Goal: Find contact information: Find contact information

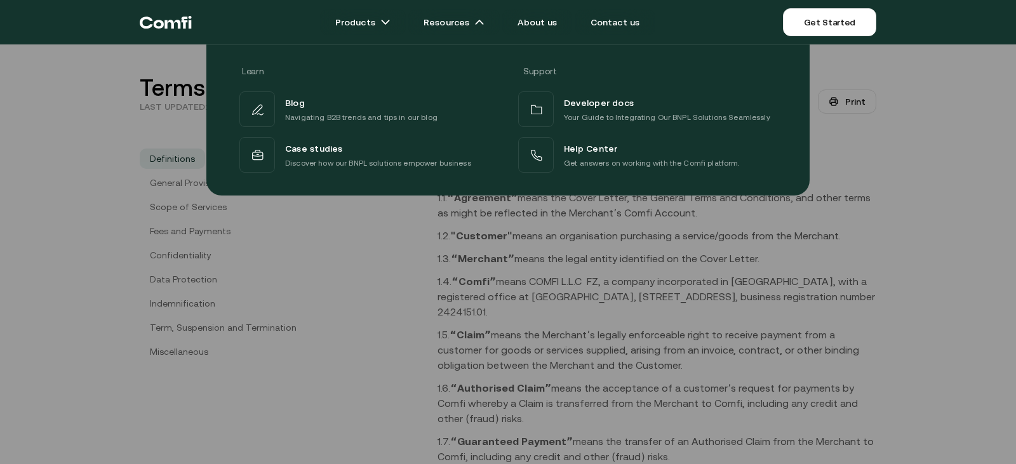
drag, startPoint x: 304, startPoint y: 341, endPoint x: 325, endPoint y: 341, distance: 21.0
click at [304, 341] on div at bounding box center [508, 276] width 1016 height 464
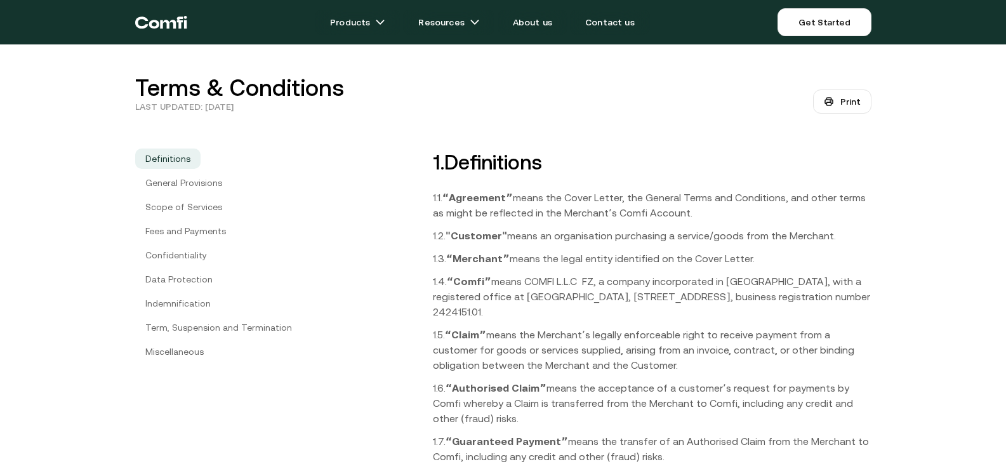
click at [722, 279] on p "1.4. “Comfiˮ means COMFI L.L.C FZ, a company incorporated in [GEOGRAPHIC_DATA],…" at bounding box center [652, 297] width 439 height 46
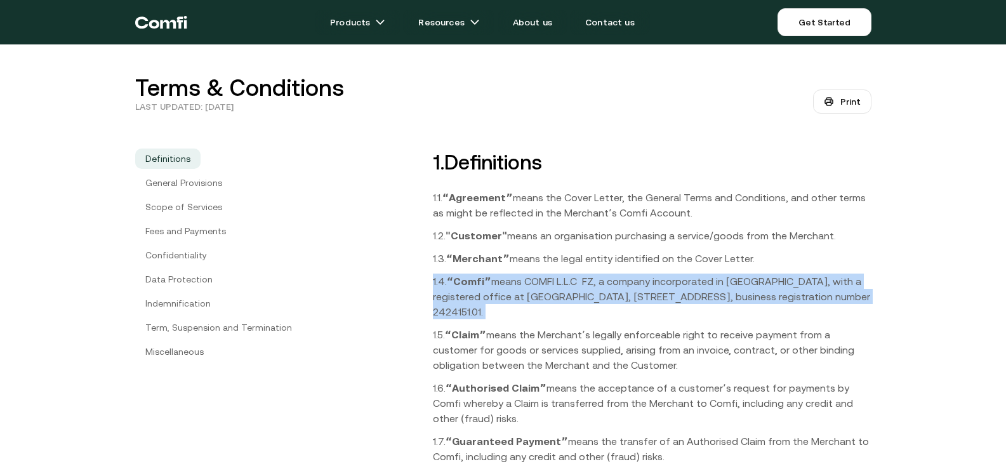
click at [722, 279] on p "1.4. “Comfiˮ means COMFI L.L.C FZ, a company incorporated in [GEOGRAPHIC_DATA],…" at bounding box center [652, 297] width 439 height 46
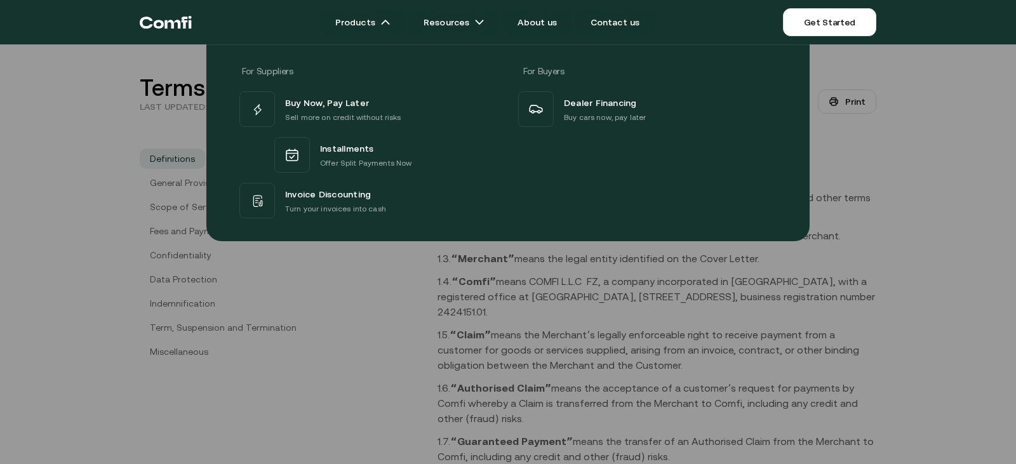
click at [356, 375] on div at bounding box center [508, 276] width 1016 height 464
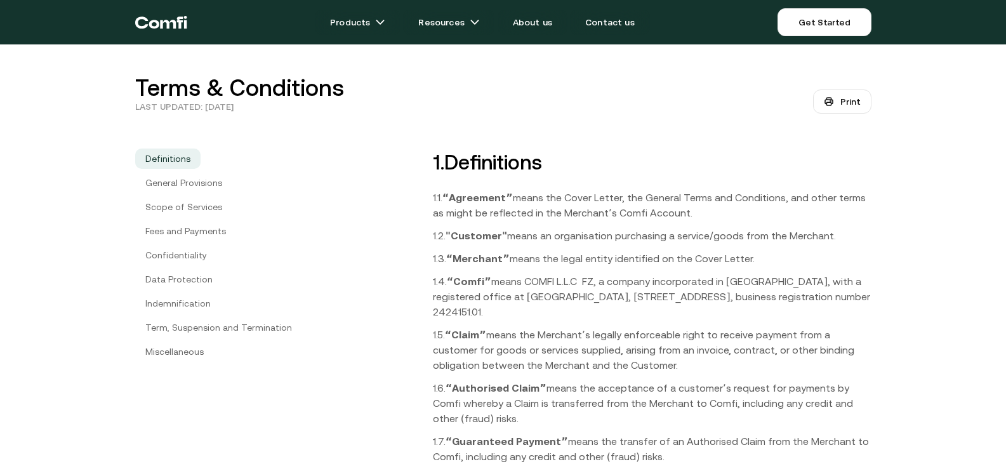
click at [587, 275] on p "1.4. “Comfiˮ means COMFI L.L.C FZ, a company incorporated in [GEOGRAPHIC_DATA],…" at bounding box center [652, 297] width 439 height 46
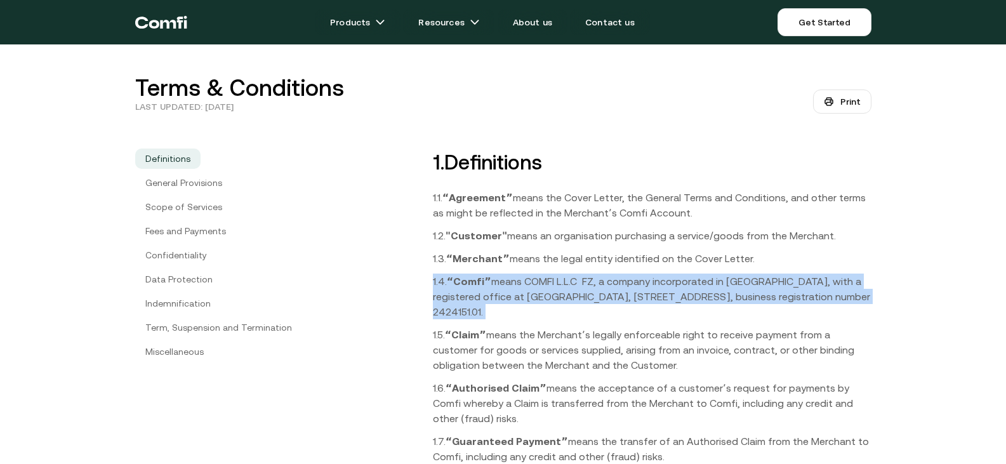
click at [587, 275] on p "1.4. “Comfiˮ means COMFI L.L.C FZ, a company incorporated in [GEOGRAPHIC_DATA],…" at bounding box center [652, 297] width 439 height 46
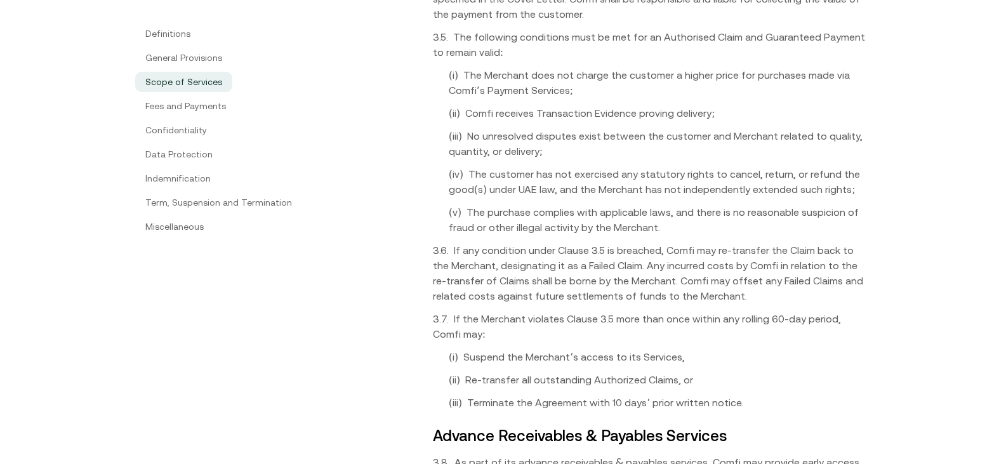
scroll to position [2159, 0]
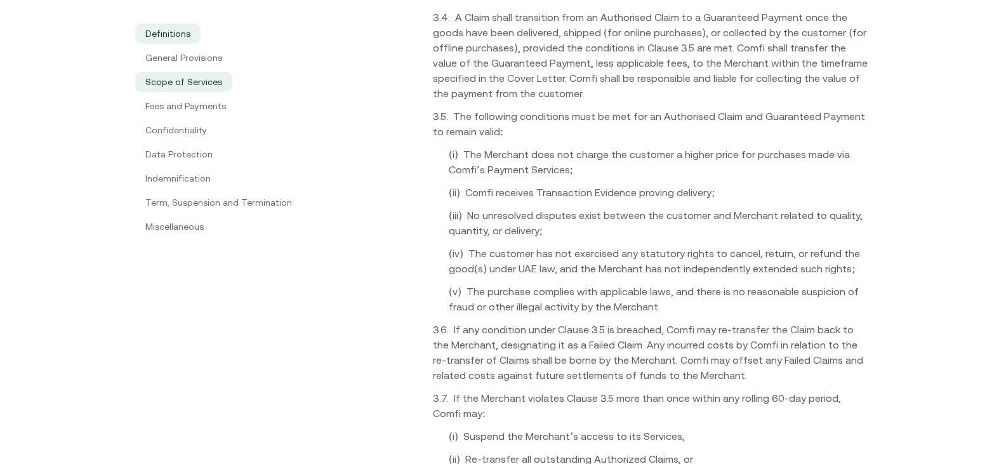
click at [180, 36] on link "Definitions" at bounding box center [167, 33] width 65 height 20
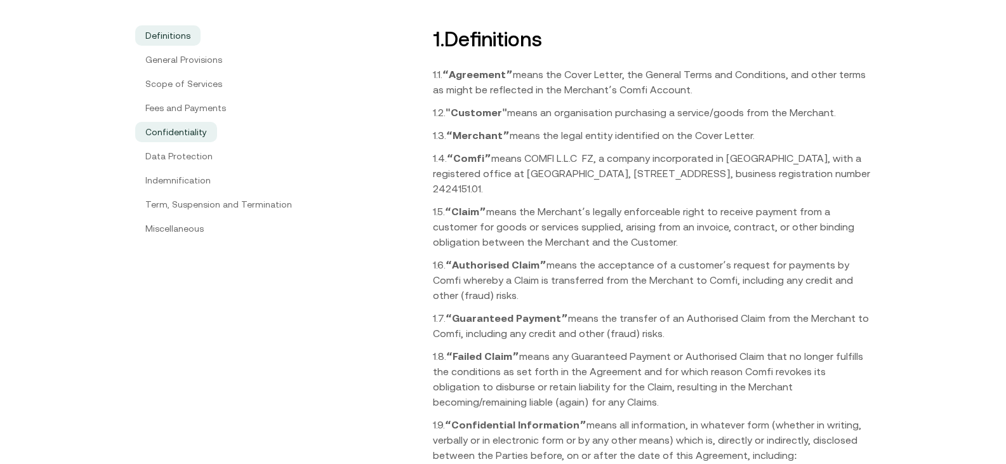
scroll to position [122, 0]
drag, startPoint x: 602, startPoint y: 161, endPoint x: 500, endPoint y: 156, distance: 102.3
click at [501, 157] on p "1.4. “Comfiˮ means COMFI L.L.C FZ, a company incorporated in [GEOGRAPHIC_DATA],…" at bounding box center [652, 175] width 439 height 46
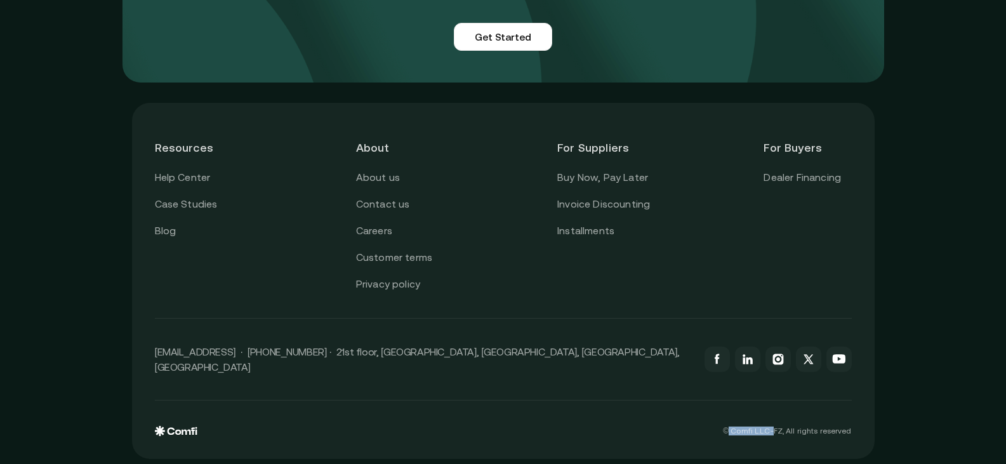
drag, startPoint x: 781, startPoint y: 425, endPoint x: 736, endPoint y: 428, distance: 44.5
click at [736, 428] on p "© Comfi L.L.C-FZ, All rights reserved" at bounding box center [787, 431] width 128 height 9
click at [629, 297] on div "Resources Help Center Case Studies Blog About About us Contact us Careers Custo…" at bounding box center [503, 222] width 697 height 193
click at [406, 260] on link "Customer terms" at bounding box center [394, 258] width 76 height 17
click at [399, 281] on link "Privacy policy" at bounding box center [388, 284] width 64 height 17
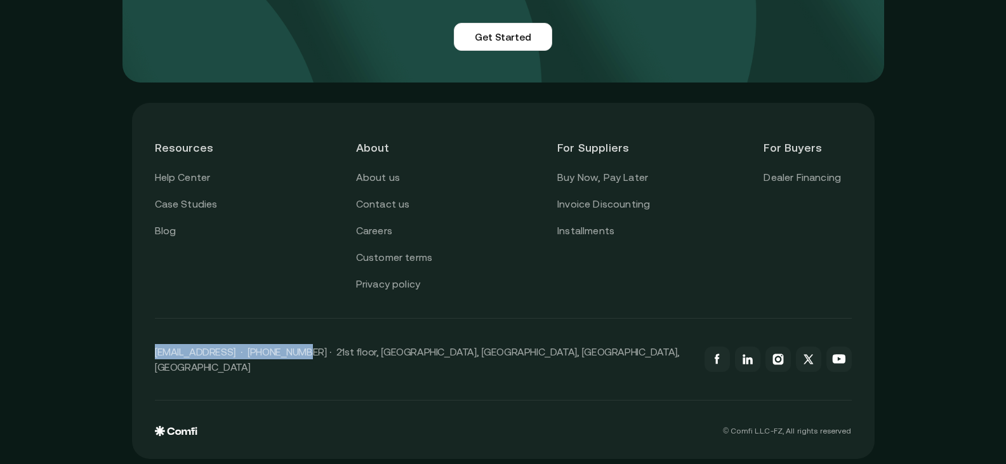
drag, startPoint x: 150, startPoint y: 352, endPoint x: 295, endPoint y: 362, distance: 145.7
click at [295, 362] on div "Resources Help Center Case Studies Blog About About us Contact us Careers Custo…" at bounding box center [503, 281] width 743 height 356
click at [307, 426] on div "© Comfi L.L.C-FZ, All rights reserved" at bounding box center [503, 419] width 697 height 36
click at [409, 368] on div "[EMAIL_ADDRESS] · [PHONE_NUMBER] · 21st floor, [GEOGRAPHIC_DATA], [GEOGRAPHIC_D…" at bounding box center [503, 360] width 697 height 82
click at [409, 360] on p "[EMAIL_ADDRESS] · [PHONE_NUMBER] · 21st floor, [GEOGRAPHIC_DATA], [GEOGRAPHIC_D…" at bounding box center [423, 359] width 537 height 30
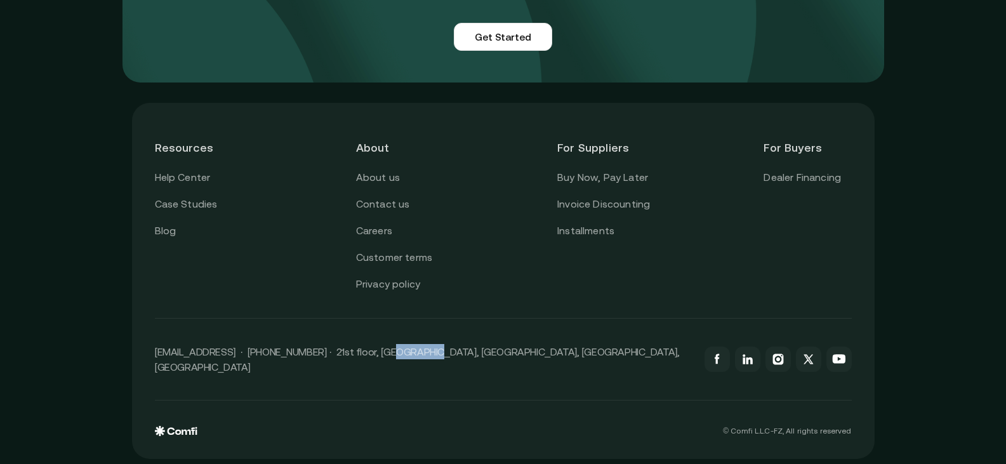
click at [409, 360] on p "[EMAIL_ADDRESS] · [PHONE_NUMBER] · 21st floor, [GEOGRAPHIC_DATA], [GEOGRAPHIC_D…" at bounding box center [423, 359] width 537 height 30
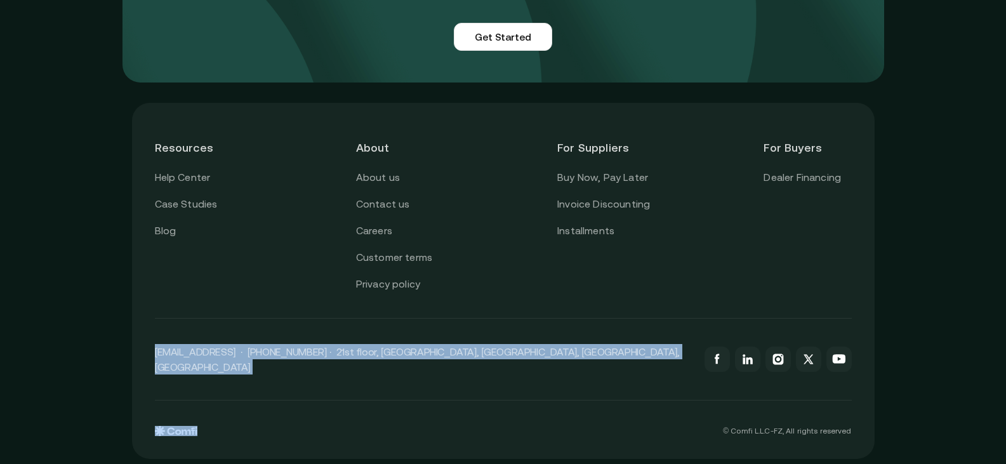
click at [409, 360] on p "[EMAIL_ADDRESS] · [PHONE_NUMBER] · 21st floor, [GEOGRAPHIC_DATA], [GEOGRAPHIC_D…" at bounding box center [423, 359] width 537 height 30
click at [411, 408] on div "© Comfi L.L.C-FZ, All rights reserved" at bounding box center [503, 419] width 697 height 36
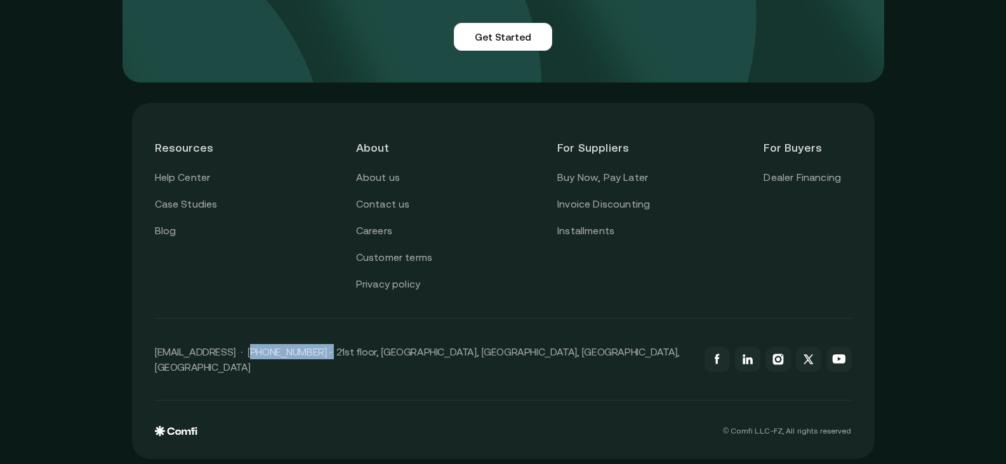
drag, startPoint x: 250, startPoint y: 363, endPoint x: 324, endPoint y: 353, distance: 74.3
click at [324, 353] on p "[EMAIL_ADDRESS] · [PHONE_NUMBER] · 21st floor, [GEOGRAPHIC_DATA], [GEOGRAPHIC_D…" at bounding box center [423, 359] width 537 height 30
copy p "+971 54 247 0392"
drag, startPoint x: 147, startPoint y: 357, endPoint x: 237, endPoint y: 366, distance: 90.7
click at [237, 366] on div "Resources Help Center Case Studies Blog About About us Contact us Careers Custo…" at bounding box center [503, 281] width 743 height 356
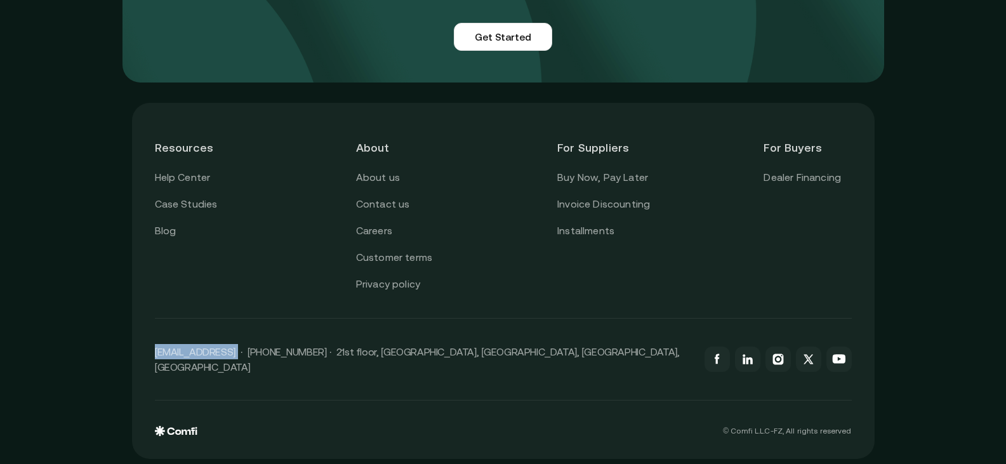
copy p "support@comfi.ai"
click at [212, 380] on div "[EMAIL_ADDRESS] · [PHONE_NUMBER] · 21st floor, [GEOGRAPHIC_DATA], [GEOGRAPHIC_D…" at bounding box center [503, 360] width 697 height 82
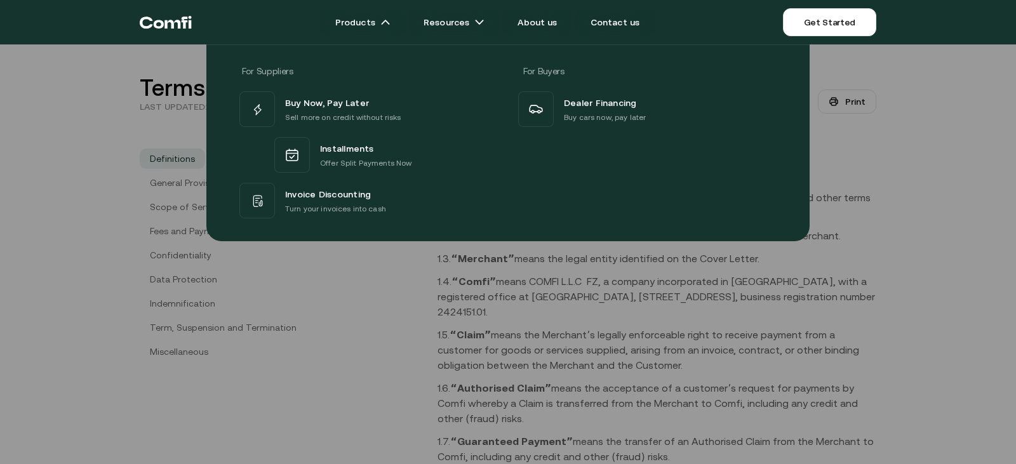
click at [923, 168] on div "For Suppliers For Buyers Buy Now, Pay Later Sell more on credit without risks I…" at bounding box center [508, 138] width 1016 height 206
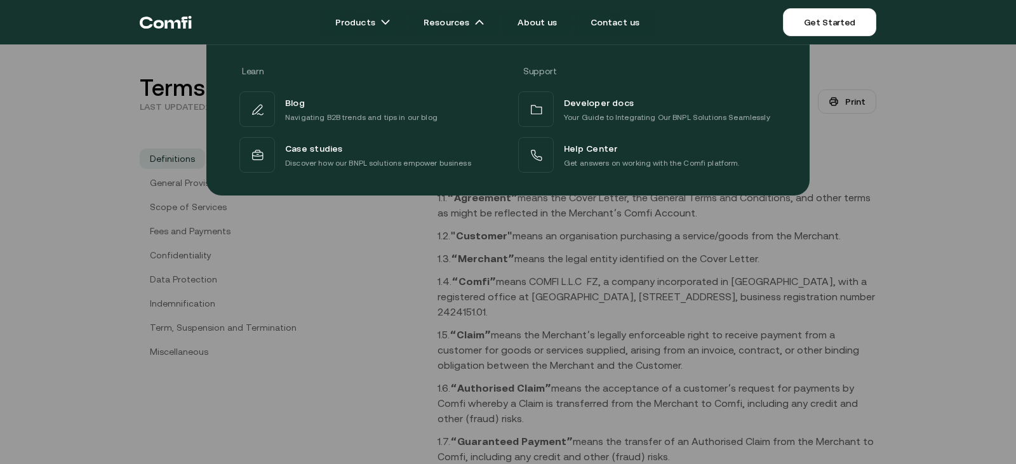
click at [636, 321] on div at bounding box center [508, 276] width 1016 height 464
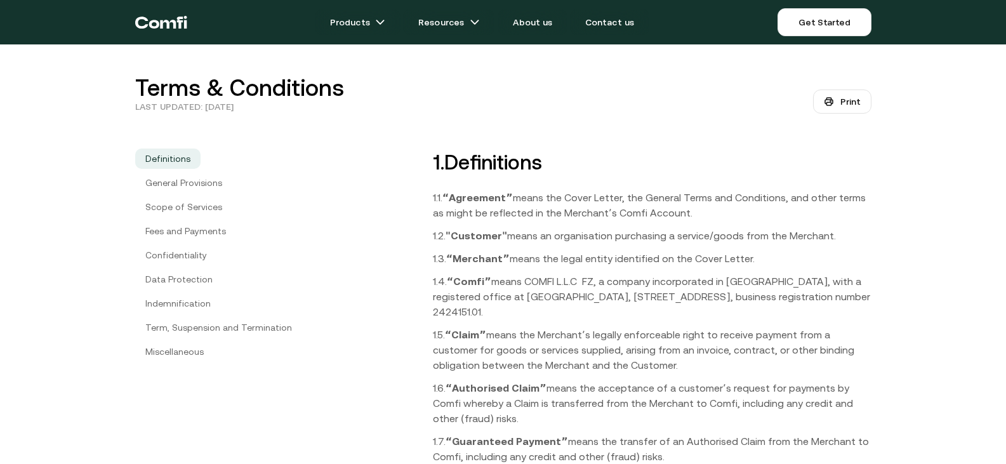
click at [620, 293] on p "1.4. “Comfiˮ means COMFI L.L.C FZ, a company incorporated in [GEOGRAPHIC_DATA],…" at bounding box center [652, 297] width 439 height 46
click at [630, 299] on p "1.4. “Comfiˮ means COMFI L.L.C FZ, a company incorporated in [GEOGRAPHIC_DATA],…" at bounding box center [652, 297] width 439 height 46
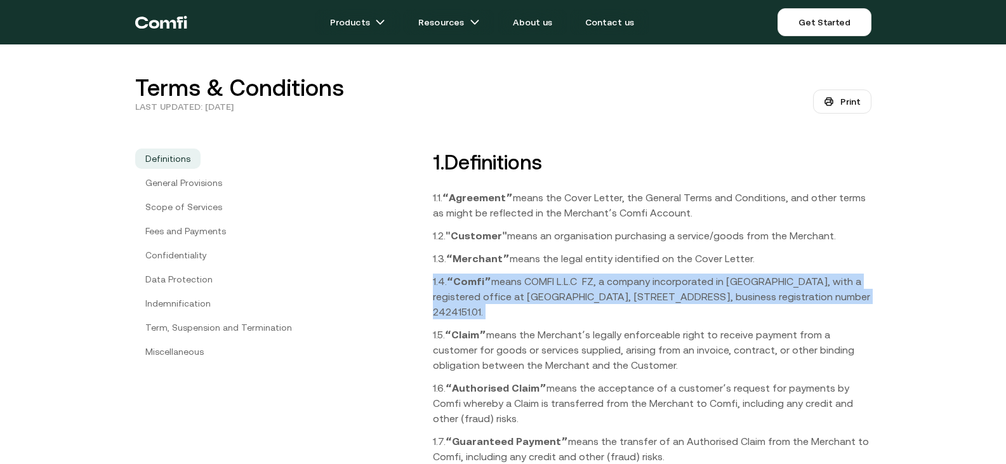
click at [630, 299] on p "1.4. “Comfiˮ means COMFI L.L.C FZ, a company incorporated in [GEOGRAPHIC_DATA],…" at bounding box center [652, 297] width 439 height 46
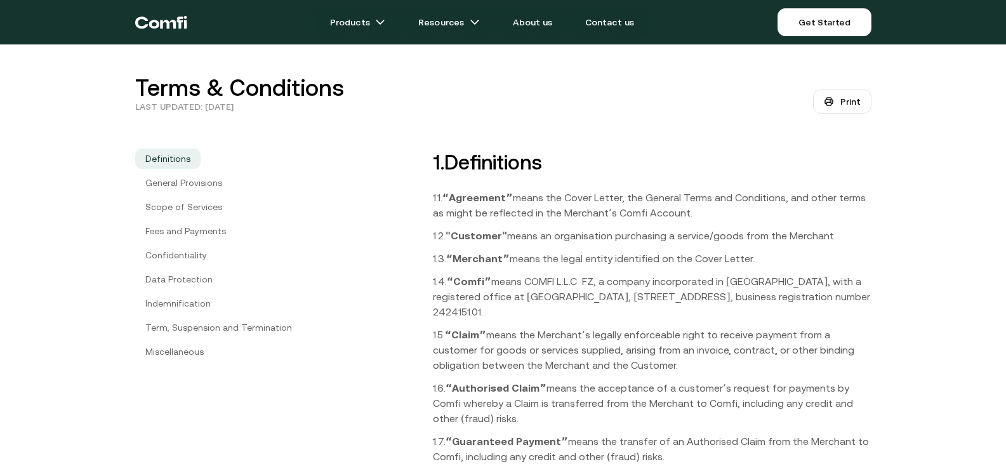
click at [487, 195] on b "“Agreementˮ" at bounding box center [478, 197] width 70 height 11
click at [503, 196] on b "“Agreementˮ" at bounding box center [478, 197] width 70 height 11
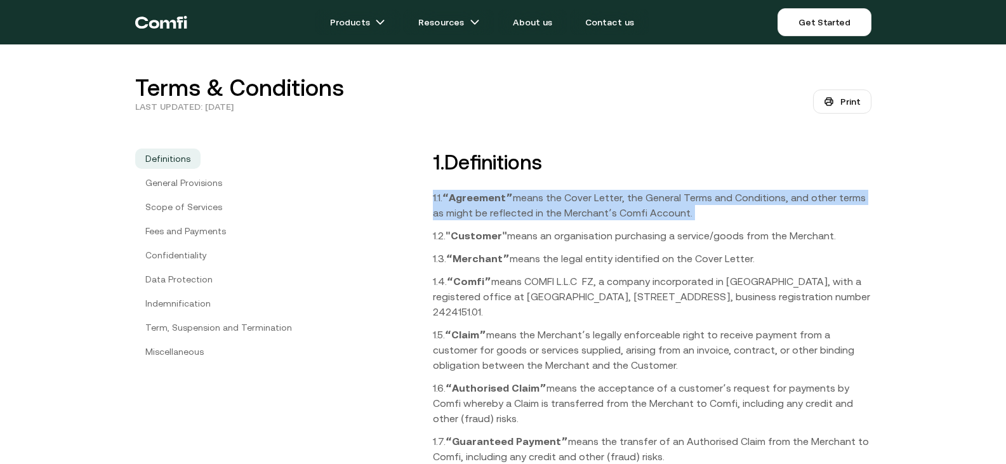
click at [503, 196] on b "“Agreementˮ" at bounding box center [478, 197] width 70 height 11
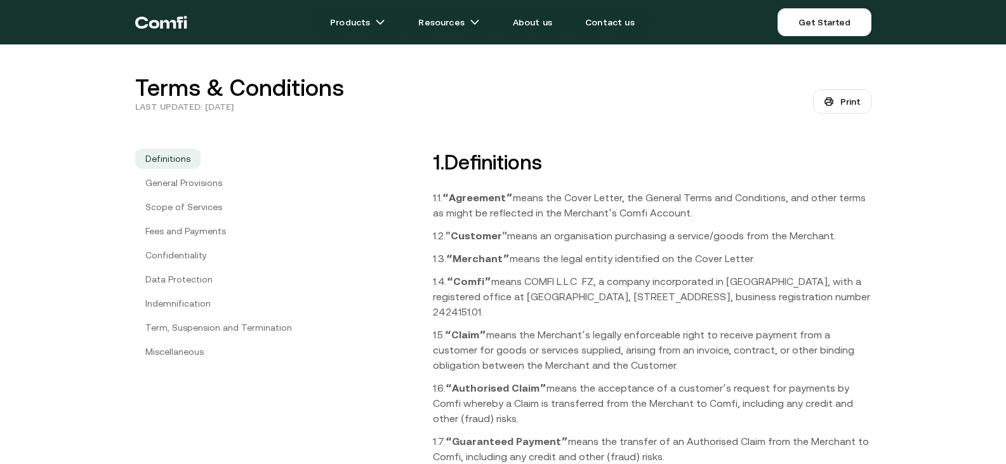
click at [629, 239] on p "1.2. "Customer" means an organisation purchasing a service/goods from the Merch…" at bounding box center [652, 235] width 439 height 15
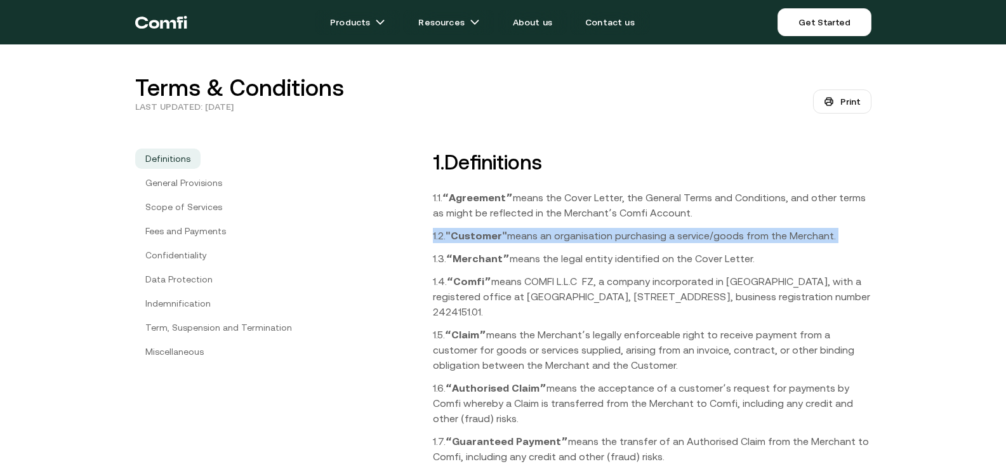
click at [629, 239] on p "1.2. "Customer" means an organisation purchasing a service/goods from the Merch…" at bounding box center [652, 235] width 439 height 15
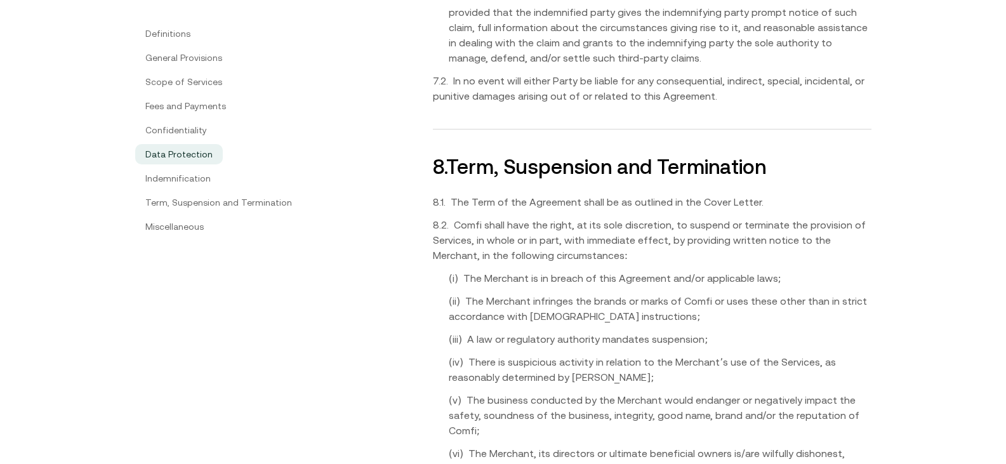
scroll to position [5016, 0]
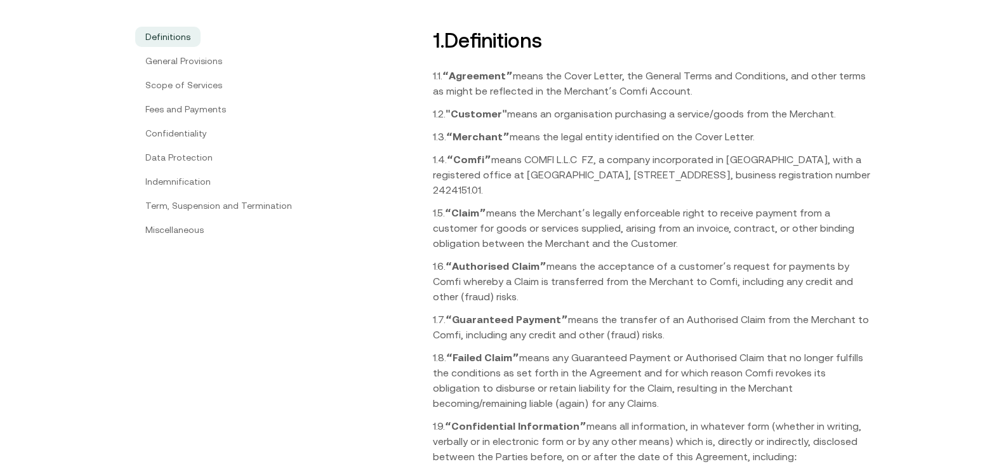
drag, startPoint x: 705, startPoint y: 175, endPoint x: 645, endPoint y: 178, distance: 60.4
click at [645, 178] on p "1.4. “Comfiˮ means COMFI L.L.C FZ, a company incorporated in [GEOGRAPHIC_DATA],…" at bounding box center [652, 175] width 439 height 46
copy p "Nad Al Sheba"
click at [711, 156] on p "1.4. “Comfiˮ means COMFI L.L.C FZ, a company incorporated in [GEOGRAPHIC_DATA],…" at bounding box center [652, 175] width 439 height 46
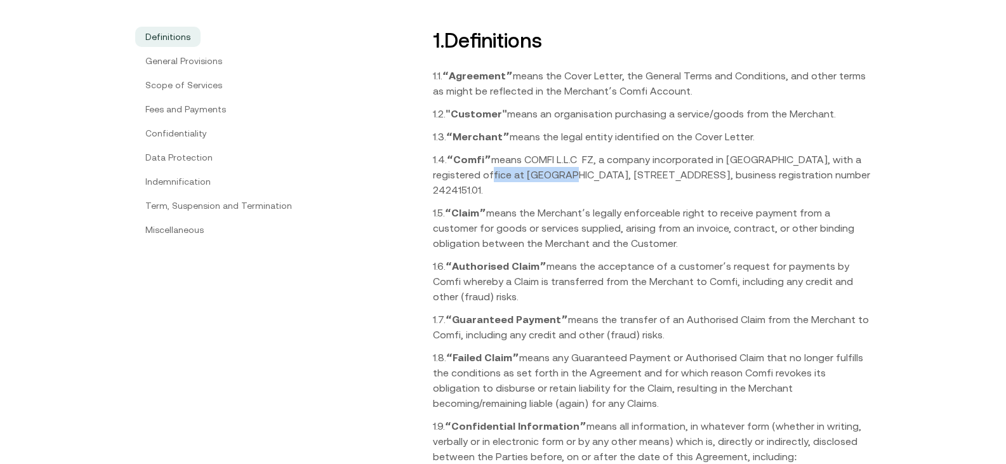
drag, startPoint x: 512, startPoint y: 173, endPoint x: 441, endPoint y: 178, distance: 72.0
click at [441, 178] on p "1.4. “Comfiˮ means COMFI L.L.C FZ, a company incorporated in [GEOGRAPHIC_DATA],…" at bounding box center [652, 175] width 439 height 46
copy p "Meydan Grandstand"
click at [493, 176] on p "1.4. “Comfiˮ means COMFI L.L.C FZ, a company incorporated in [GEOGRAPHIC_DATA],…" at bounding box center [652, 175] width 439 height 46
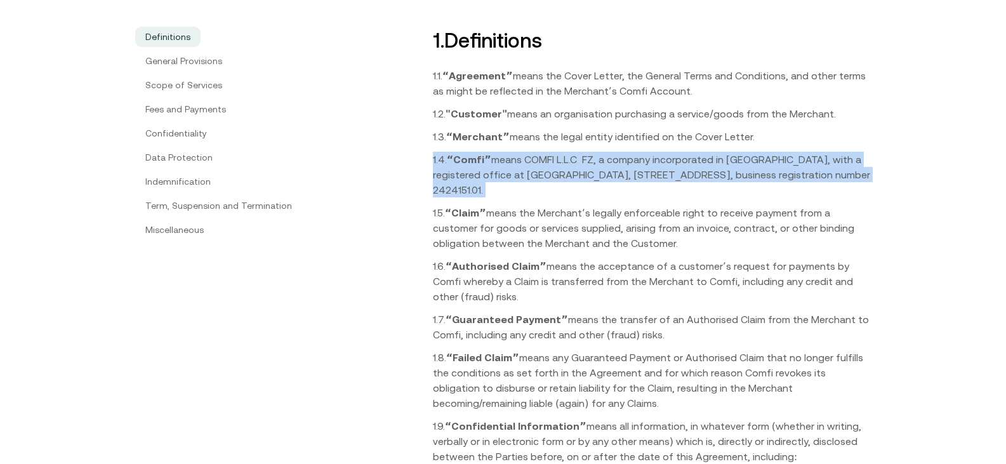
click at [493, 176] on p "1.4. “Comfiˮ means COMFI L.L.C FZ, a company incorporated in [GEOGRAPHIC_DATA],…" at bounding box center [652, 175] width 439 height 46
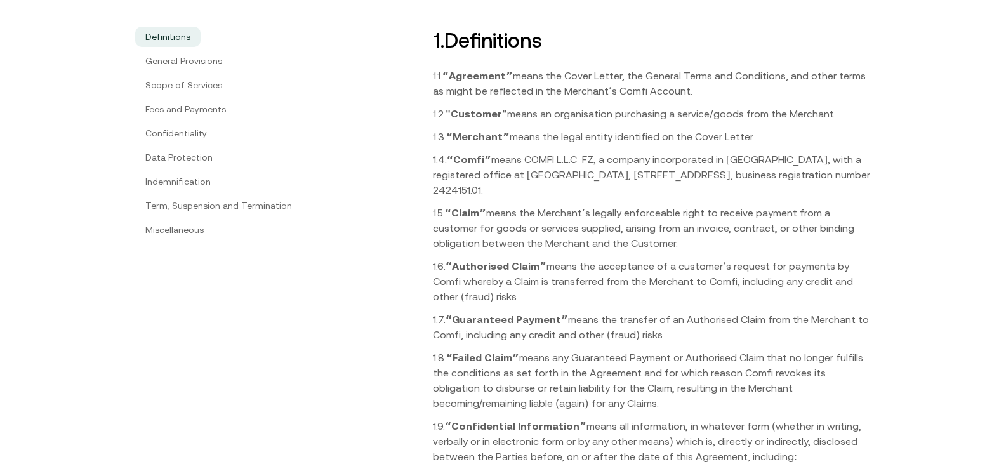
click at [545, 206] on p "1.5. “Claimˮ means the Merchantʼs legally enforceable right to receive payment …" at bounding box center [652, 228] width 439 height 46
drag, startPoint x: 530, startPoint y: 187, endPoint x: 476, endPoint y: 190, distance: 54.1
click at [476, 190] on p "1.4. “Comfiˮ means COMFI L.L.C FZ, a company incorporated in Dubai, with a regi…" at bounding box center [652, 175] width 439 height 46
copy p "2424151.01."
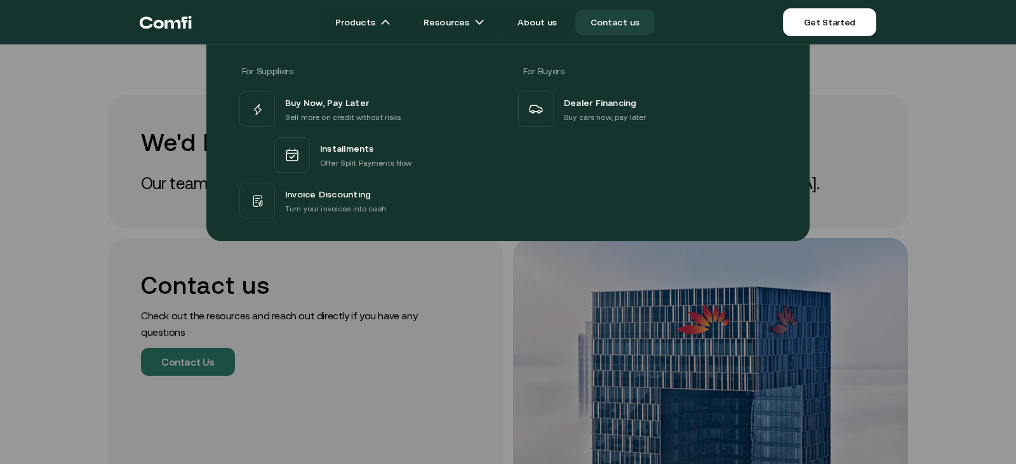
click at [937, 140] on div "For Suppliers For Buyers Buy Now, Pay Later Sell more on credit without risks I…" at bounding box center [508, 138] width 1016 height 206
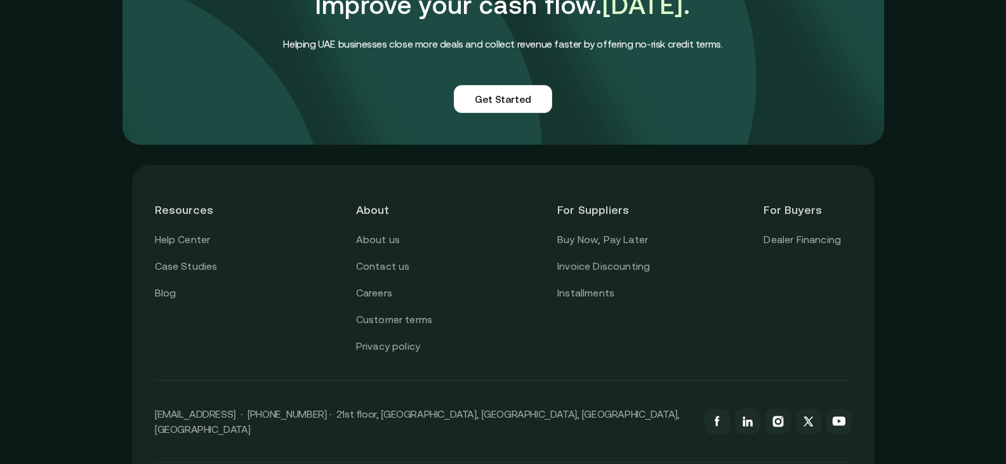
scroll to position [1177, 0]
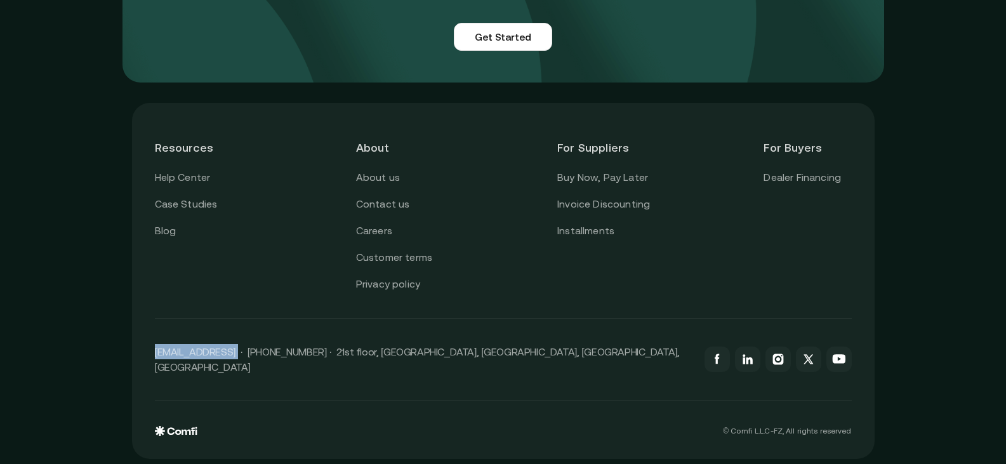
drag, startPoint x: 155, startPoint y: 354, endPoint x: 34, endPoint y: 289, distance: 137.5
click at [236, 363] on div "Resources Help Center Case Studies Blog About About us Contact us Careers Custo…" at bounding box center [503, 281] width 743 height 356
copy p "[EMAIL_ADDRESS]"
drag, startPoint x: 248, startPoint y: 358, endPoint x: 323, endPoint y: 355, distance: 75.0
click at [323, 355] on p "[EMAIL_ADDRESS] · [PHONE_NUMBER] · 21st floor, [GEOGRAPHIC_DATA], [GEOGRAPHIC_D…" at bounding box center [423, 359] width 537 height 30
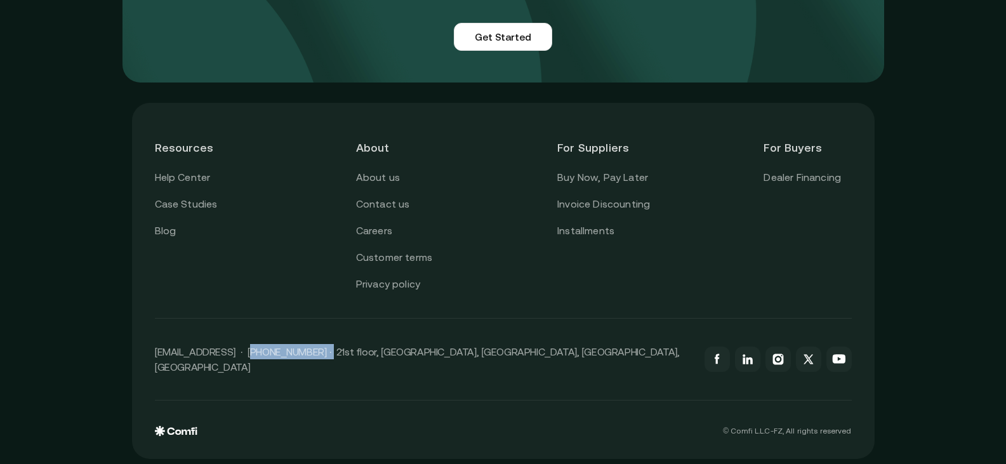
copy p "[PHONE_NUMBER]"
